Goal: Task Accomplishment & Management: Complete application form

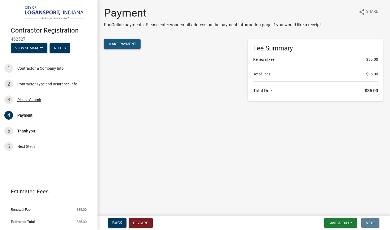
click at [124, 46] on span "Make Payment" at bounding box center [122, 44] width 28 height 4
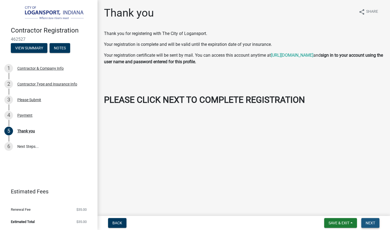
click at [371, 222] on span "Next" at bounding box center [370, 223] width 9 height 4
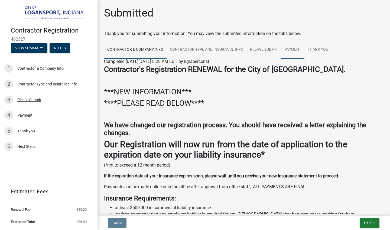
click at [295, 50] on link "Payment" at bounding box center [292, 49] width 23 height 17
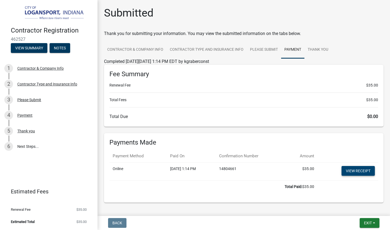
click at [366, 172] on link "View receipt" at bounding box center [358, 171] width 33 height 10
click at [374, 221] on button "Exit" at bounding box center [370, 223] width 20 height 10
click at [358, 209] on button "Save & Exit" at bounding box center [357, 208] width 43 height 13
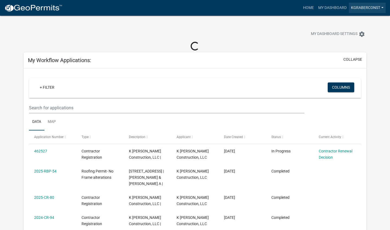
click at [374, 5] on link "kgraberconst" at bounding box center [367, 8] width 37 height 10
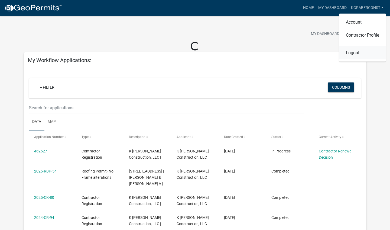
click at [352, 53] on link "Logout" at bounding box center [363, 52] width 46 height 13
